Goal: Task Accomplishment & Management: Use online tool/utility

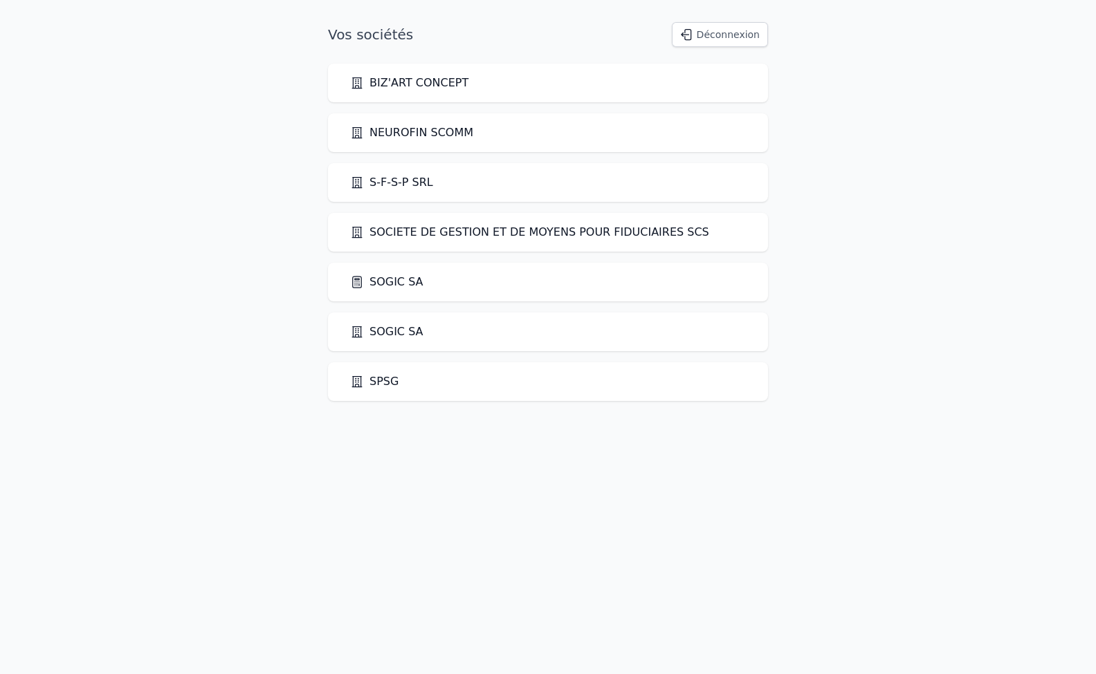
click at [404, 284] on link "SOGIC SA" at bounding box center [386, 282] width 73 height 17
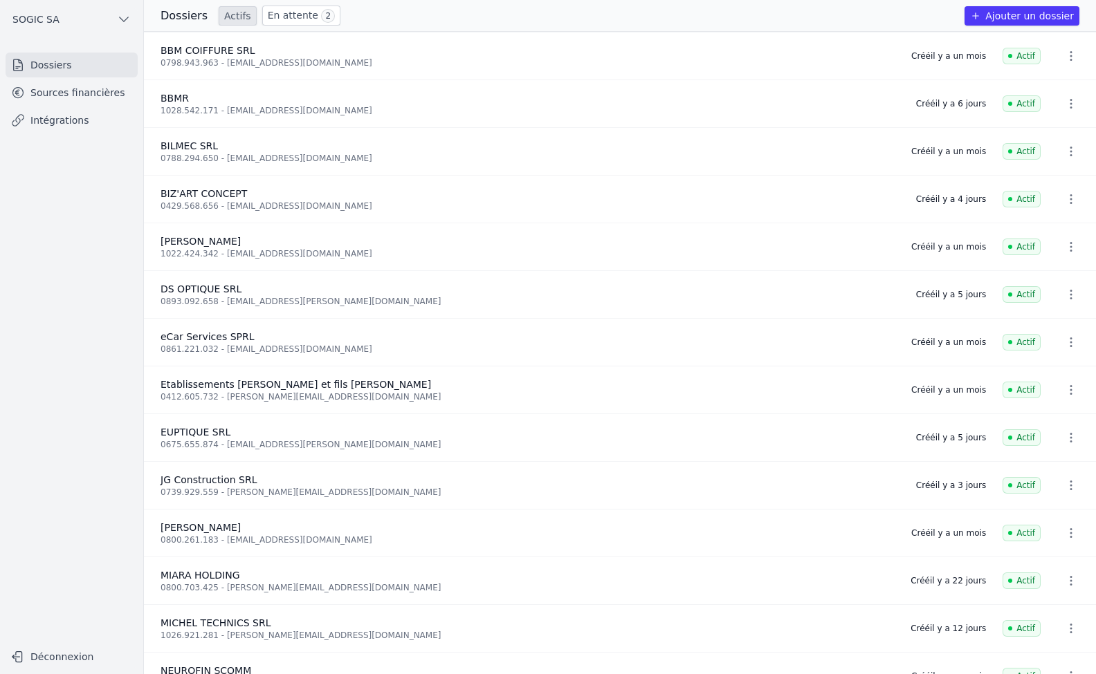
click at [290, 18] on link "En attente 2" at bounding box center [301, 16] width 78 height 20
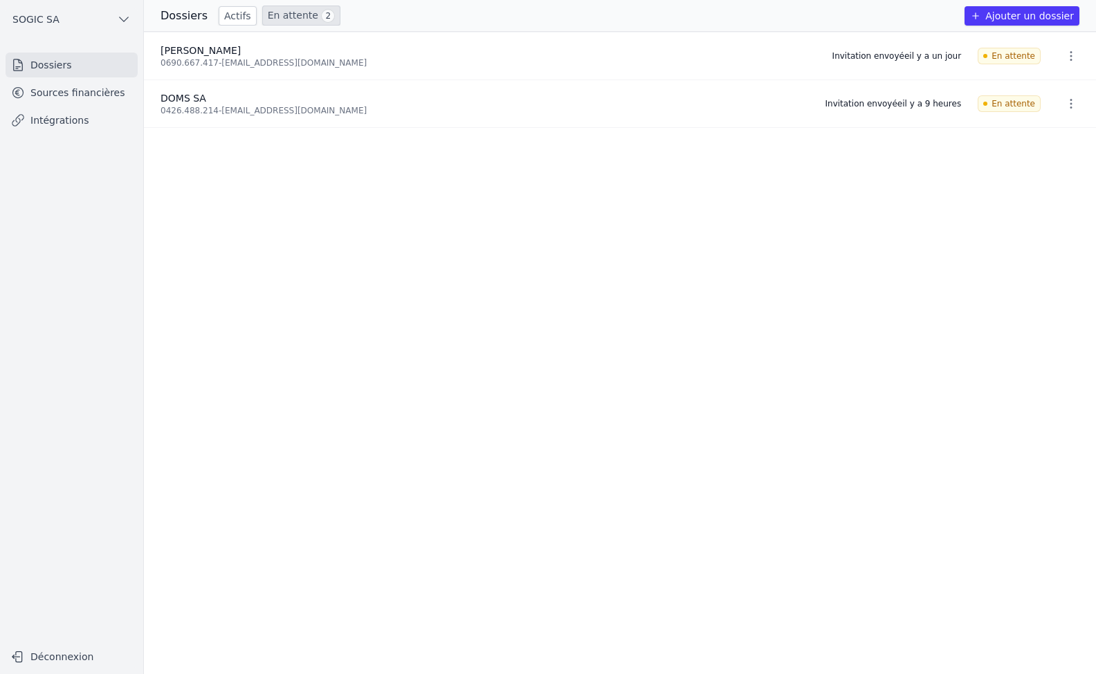
click at [70, 89] on link "Sources financières" at bounding box center [72, 92] width 132 height 25
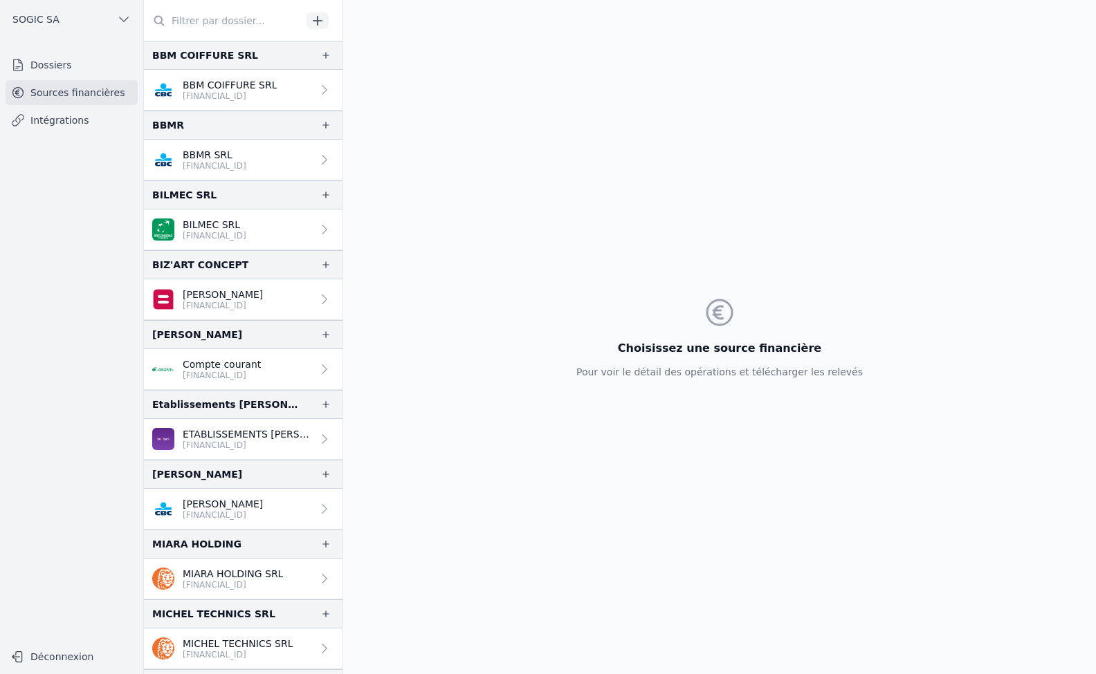
click at [56, 122] on link "Intégrations" at bounding box center [72, 120] width 132 height 25
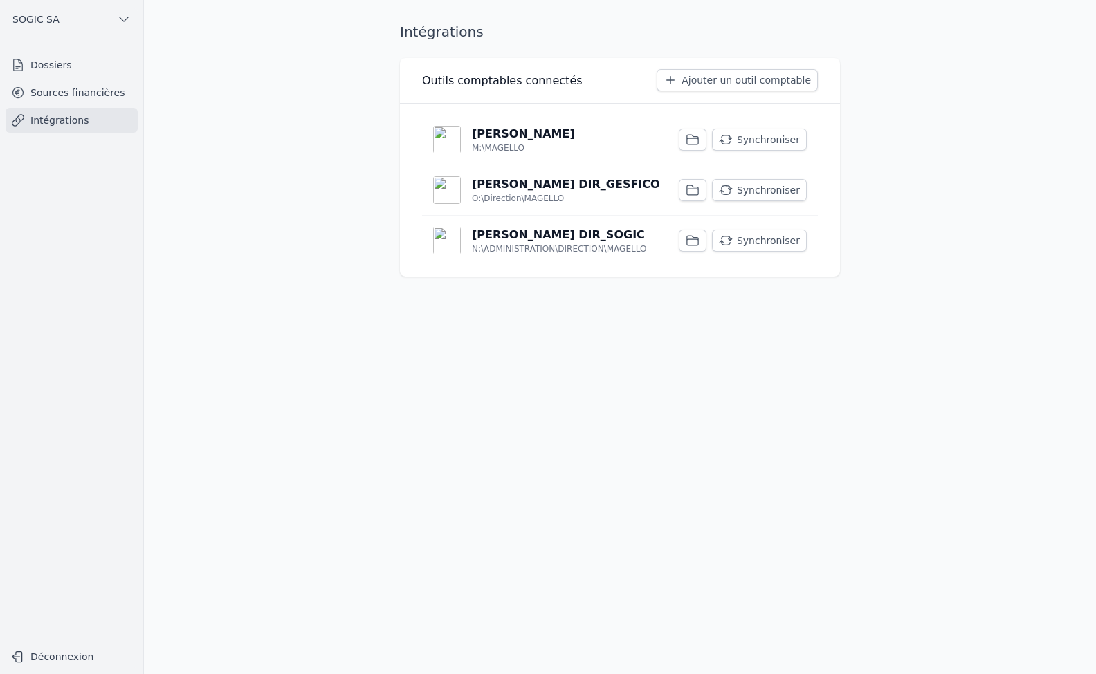
click at [505, 146] on p "M:\MAGELLO" at bounding box center [498, 147] width 53 height 11
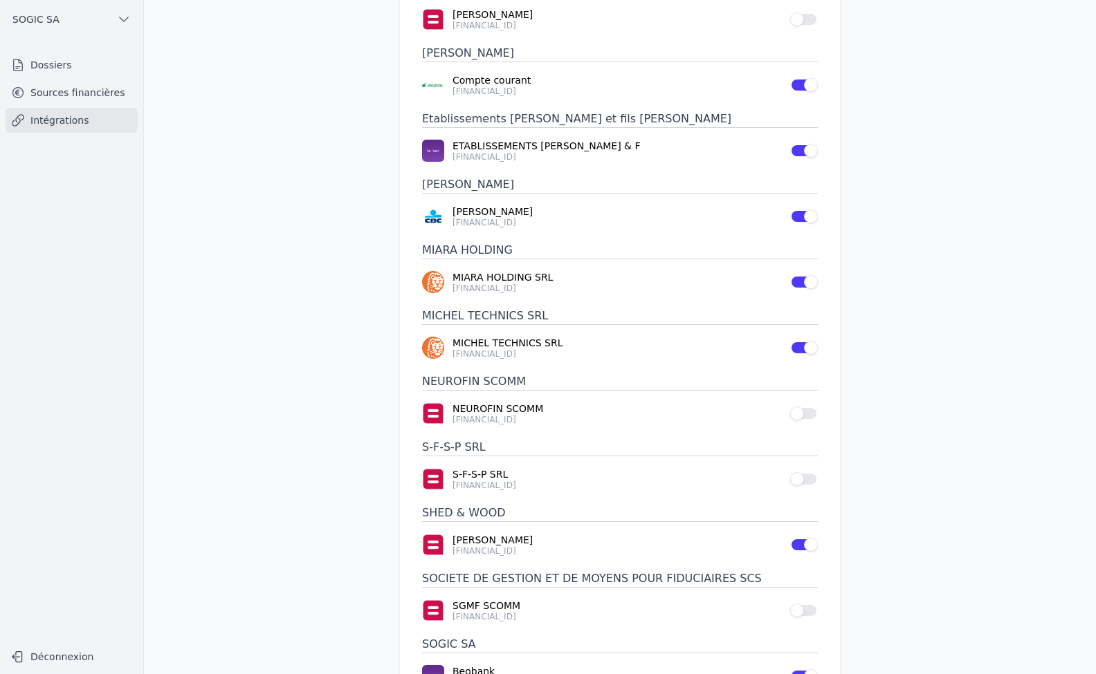
scroll to position [484, 0]
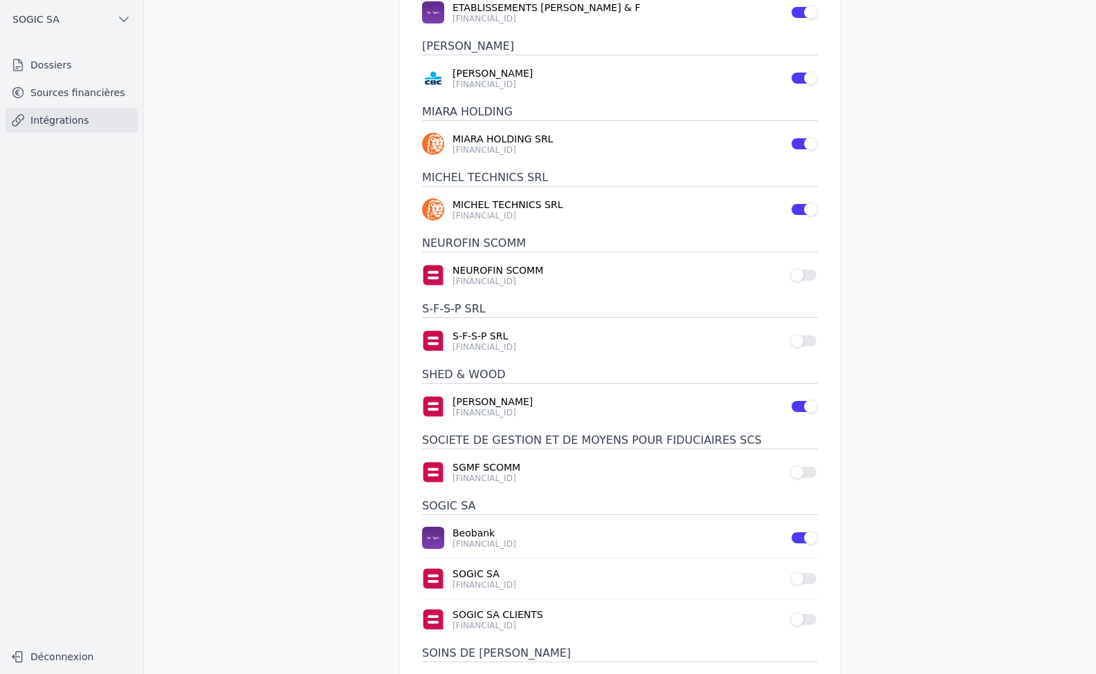
click at [62, 92] on link "Sources financières" at bounding box center [72, 92] width 132 height 25
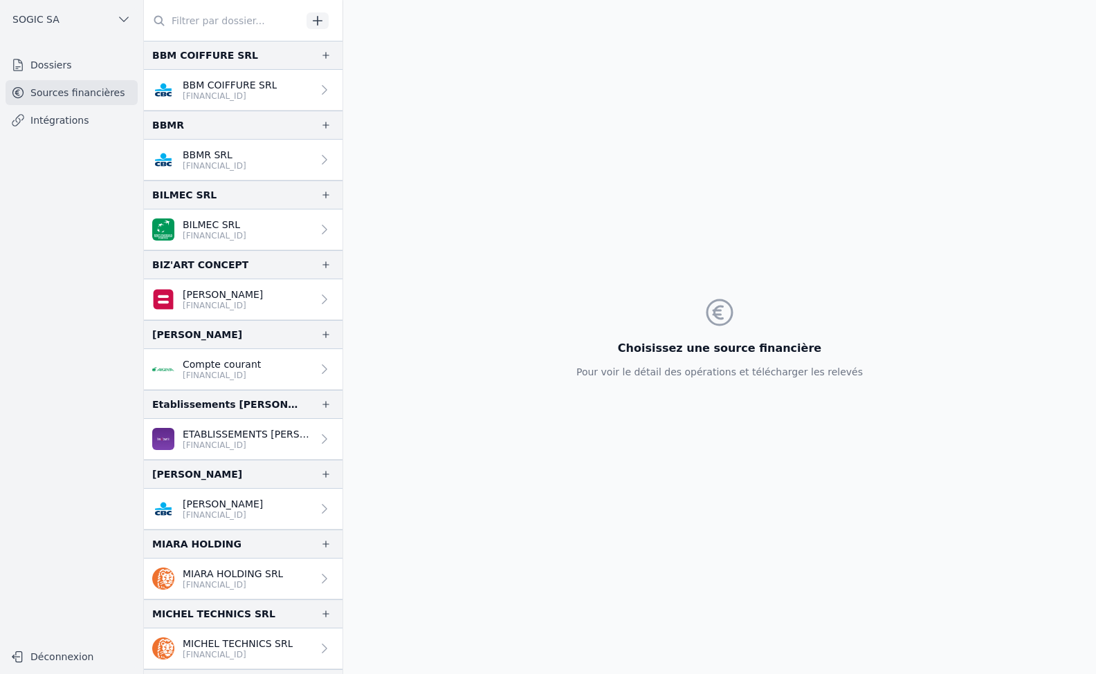
click at [46, 67] on link "Dossiers" at bounding box center [72, 65] width 132 height 25
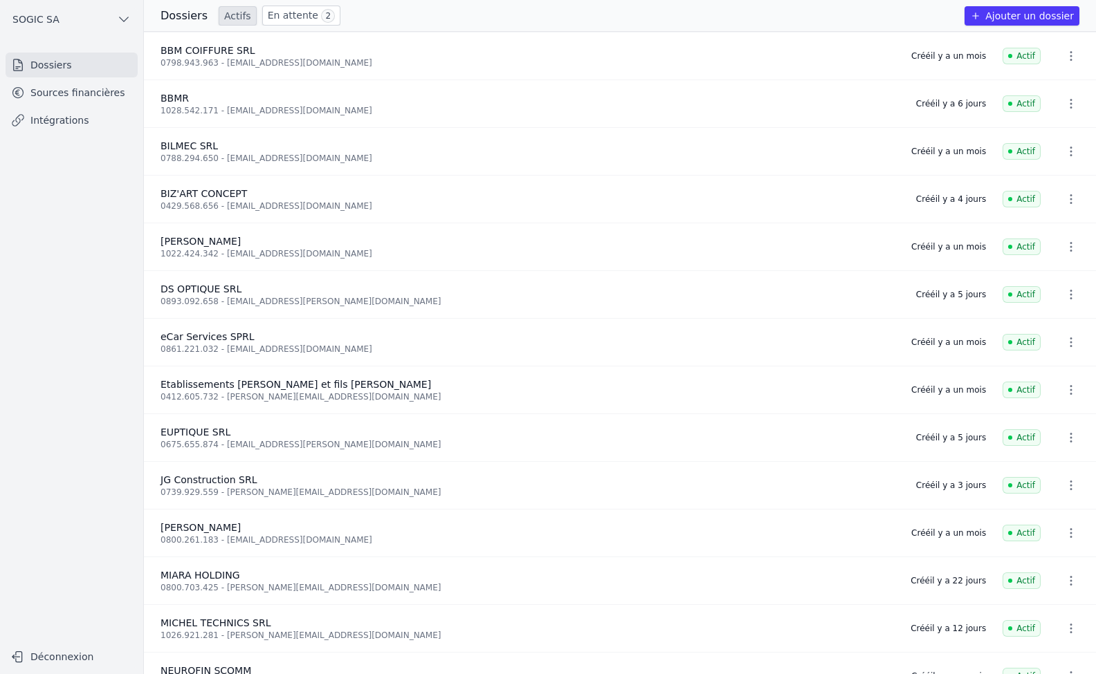
click at [50, 112] on link "Intégrations" at bounding box center [72, 120] width 132 height 25
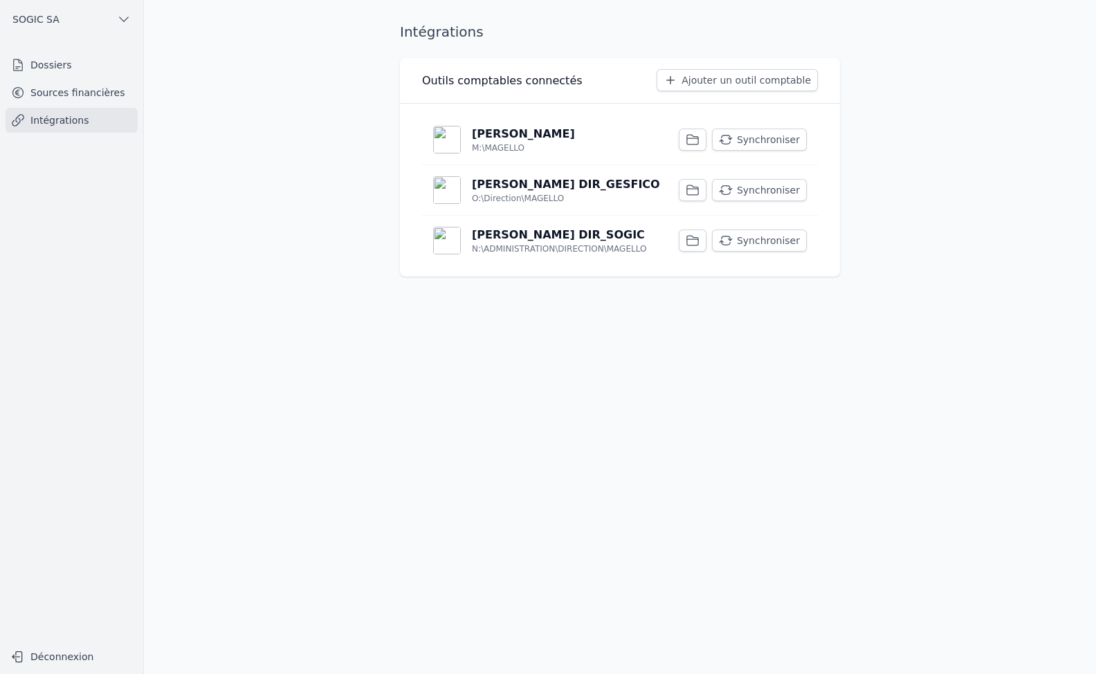
click at [766, 133] on button "Synchroniser" at bounding box center [759, 140] width 95 height 22
click at [757, 189] on button "Synchroniser" at bounding box center [759, 190] width 95 height 22
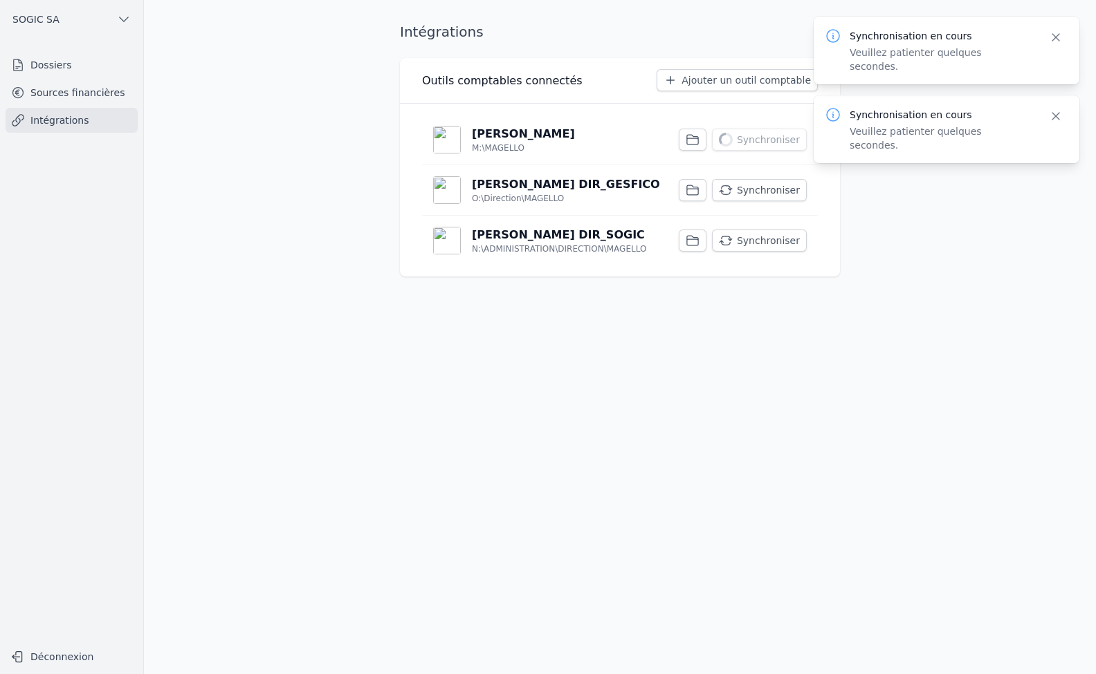
click at [754, 242] on button "Synchroniser" at bounding box center [759, 241] width 95 height 22
